Goal: Information Seeking & Learning: Learn about a topic

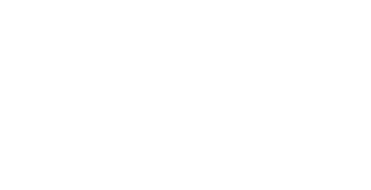
click at [233, 2] on html at bounding box center [185, 1] width 371 height 2
click at [136, 2] on html at bounding box center [185, 1] width 371 height 2
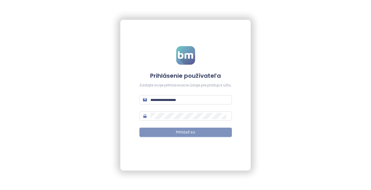
type input "**********"
click at [185, 134] on span "Prihlásiť sa" at bounding box center [185, 132] width 19 height 6
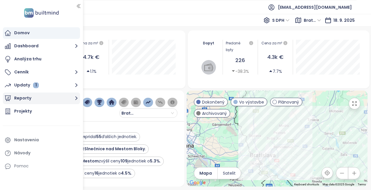
click at [30, 96] on button "Reporty" at bounding box center [41, 98] width 77 height 12
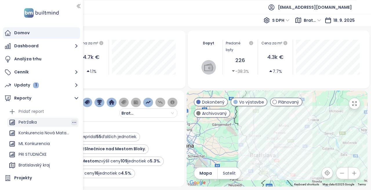
click at [71, 120] on icon "button" at bounding box center [74, 122] width 6 height 6
click at [40, 122] on div "Petržalka Upraviť Odstrániť" at bounding box center [42, 122] width 71 height 9
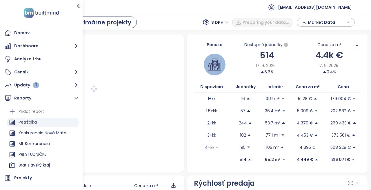
click at [78, 3] on button "button" at bounding box center [79, 5] width 6 height 9
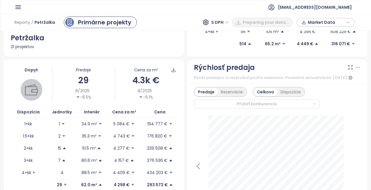
scroll to position [116, 0]
click at [32, 68] on div "Dopyt" at bounding box center [32, 69] width 42 height 6
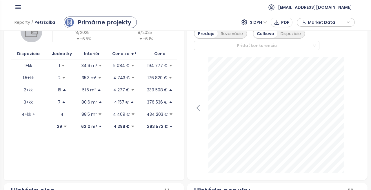
scroll to position [0, 0]
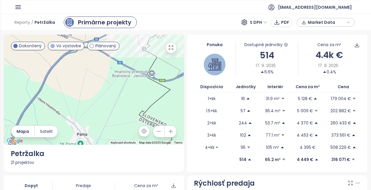
click at [17, 8] on icon "button" at bounding box center [18, 7] width 5 height 3
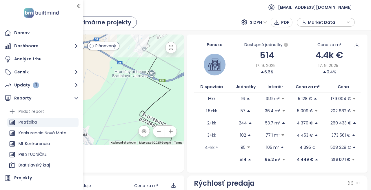
click at [120, 166] on div "To navigate the map with touch gestures double-tap and hold your finger on the …" at bounding box center [94, 103] width 180 height 138
click at [79, 6] on icon "button" at bounding box center [79, 6] width 6 height 6
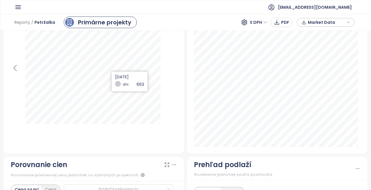
scroll to position [463, 0]
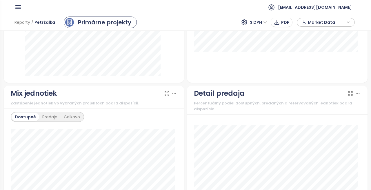
click at [18, 5] on icon "button" at bounding box center [17, 6] width 7 height 7
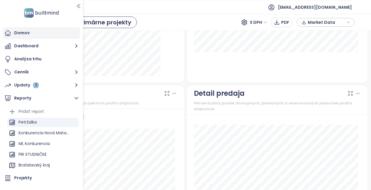
click at [36, 28] on div "Domov" at bounding box center [41, 33] width 77 height 12
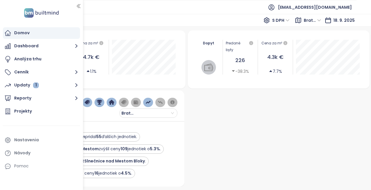
click at [77, 5] on icon "button" at bounding box center [79, 6] width 6 height 6
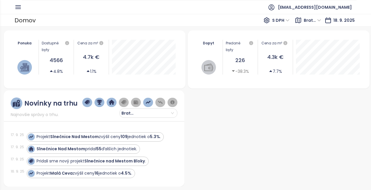
click at [82, 4] on ul "[EMAIL_ADDRESS][DOMAIN_NAME]" at bounding box center [189, 7] width 334 height 14
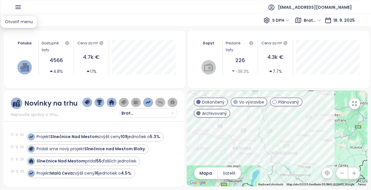
click at [21, 7] on icon "button" at bounding box center [17, 6] width 7 height 7
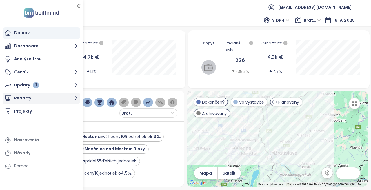
click at [56, 98] on button "Reporty" at bounding box center [41, 98] width 77 height 12
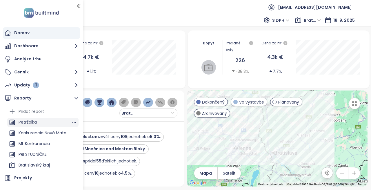
click at [39, 123] on div "Petržalka" at bounding box center [42, 122] width 71 height 9
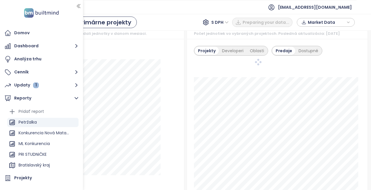
scroll to position [751, 0]
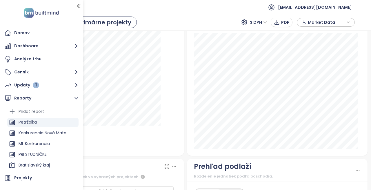
click at [80, 7] on icon "button" at bounding box center [79, 6] width 6 height 6
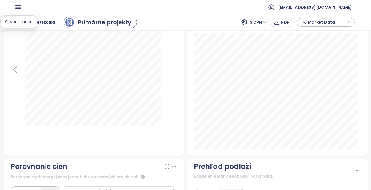
click at [19, 7] on icon "button" at bounding box center [18, 7] width 5 height 3
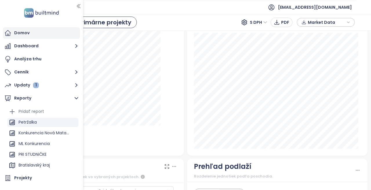
click at [23, 32] on div "Domov" at bounding box center [21, 32] width 15 height 7
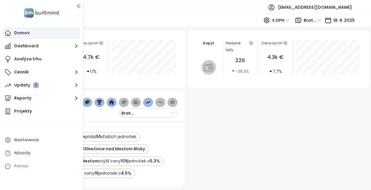
click at [80, 2] on button "button" at bounding box center [79, 5] width 6 height 9
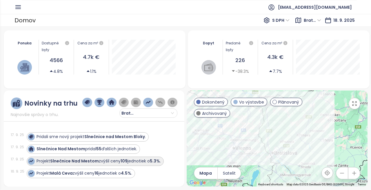
click at [135, 163] on div "Projekt Slnečnice Nad Mestom zvýšil ceny 109 jednotiek o 5.3% ." at bounding box center [98, 161] width 124 height 6
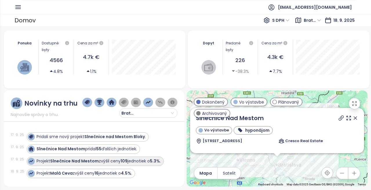
click at [135, 163] on div "Projekt Slnečnice Nad Mestom zvýšil ceny 109 jednotiek o 5.3% ." at bounding box center [98, 161] width 124 height 6
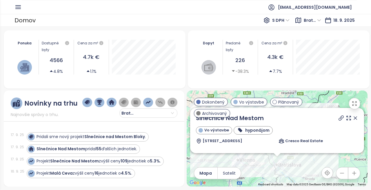
click at [151, 175] on div "Projekt Malá Ceva zvýšil ceny 16 jednotiek o 4.5% ." at bounding box center [99, 173] width 144 height 9
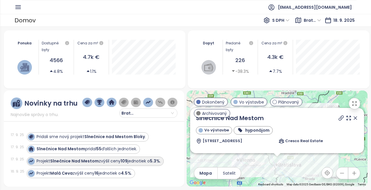
click at [121, 160] on div "Projekt Slnečnice Nad Mestom zvýšil ceny 109 jednotiek o 5.3% ." at bounding box center [98, 161] width 124 height 6
click at [120, 160] on div "Projekt Slnečnice Nad Mestom zvýšil ceny 109 jednotiek o 5.3% ." at bounding box center [98, 161] width 124 height 6
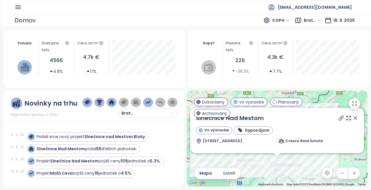
drag, startPoint x: 154, startPoint y: 173, endPoint x: 151, endPoint y: 172, distance: 3.9
click at [154, 173] on div "Projekt Malá Ceva zvýšil ceny 16 jednotiek o 4.5% ." at bounding box center [99, 173] width 144 height 9
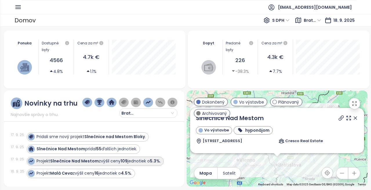
click at [143, 161] on div "Projekt Slnečnice Nad Mestom zvýšil ceny 109 jednotiek o 5.3% ." at bounding box center [98, 161] width 124 height 6
click at [142, 158] on div "Projekt Slnečnice Nad Mestom zvýšil ceny 109 jednotiek o 5.3% ." at bounding box center [98, 161] width 124 height 6
click at [108, 160] on div "Projekt Slnečnice Nad Mestom zvýšil ceny 109 jednotiek o 5.3% ." at bounding box center [98, 161] width 124 height 6
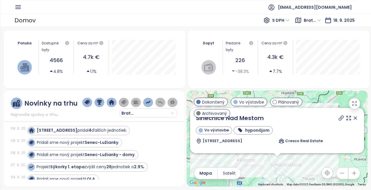
scroll to position [58, 0]
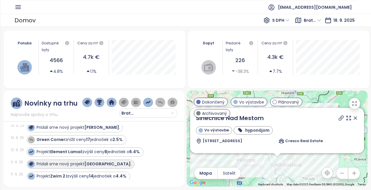
click at [110, 164] on strong "[GEOGRAPHIC_DATA]" at bounding box center [107, 164] width 46 height 6
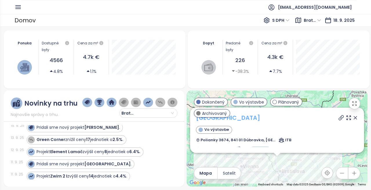
click at [219, 120] on link "[GEOGRAPHIC_DATA]" at bounding box center [228, 118] width 64 height 8
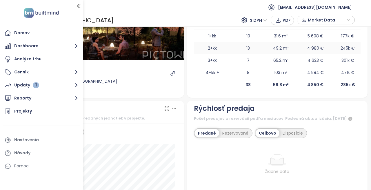
scroll to position [116, 0]
click at [80, 2] on button "button" at bounding box center [79, 5] width 6 height 9
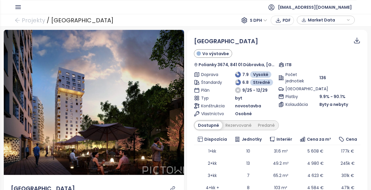
scroll to position [0, 0]
